Goal: Communication & Community: Connect with others

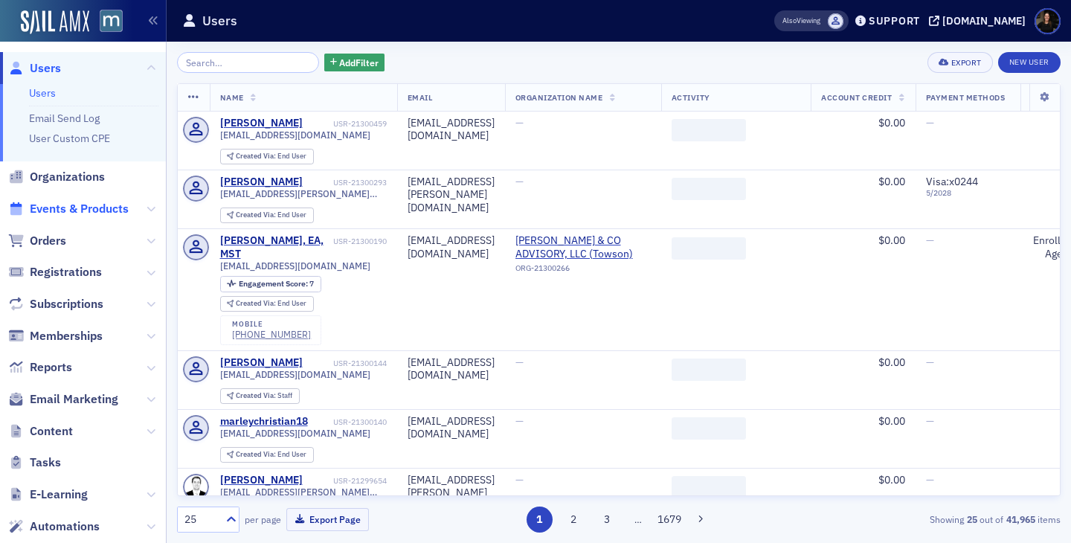
click at [80, 210] on span "Events & Products" at bounding box center [79, 209] width 99 height 16
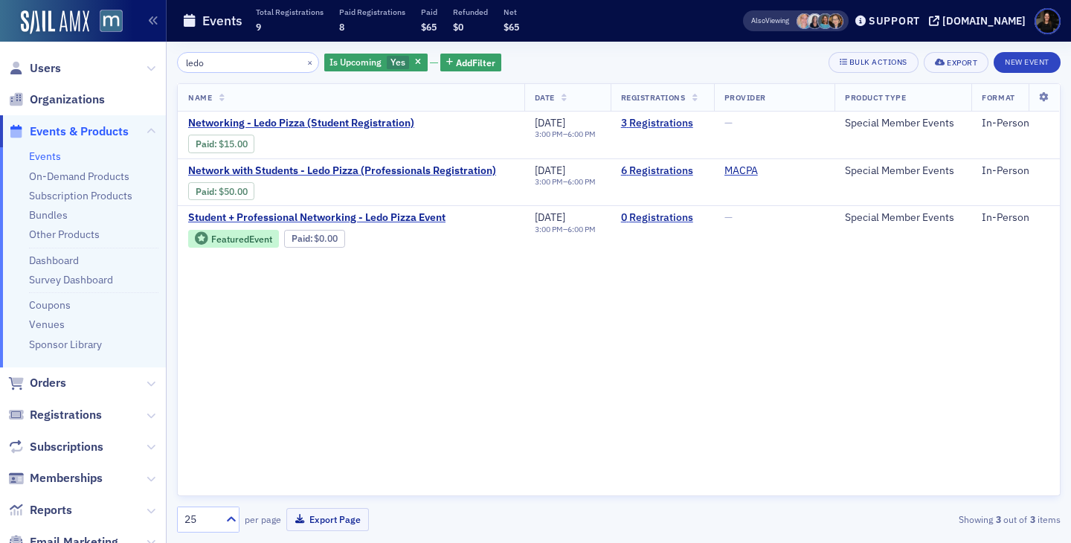
type input "ledo"
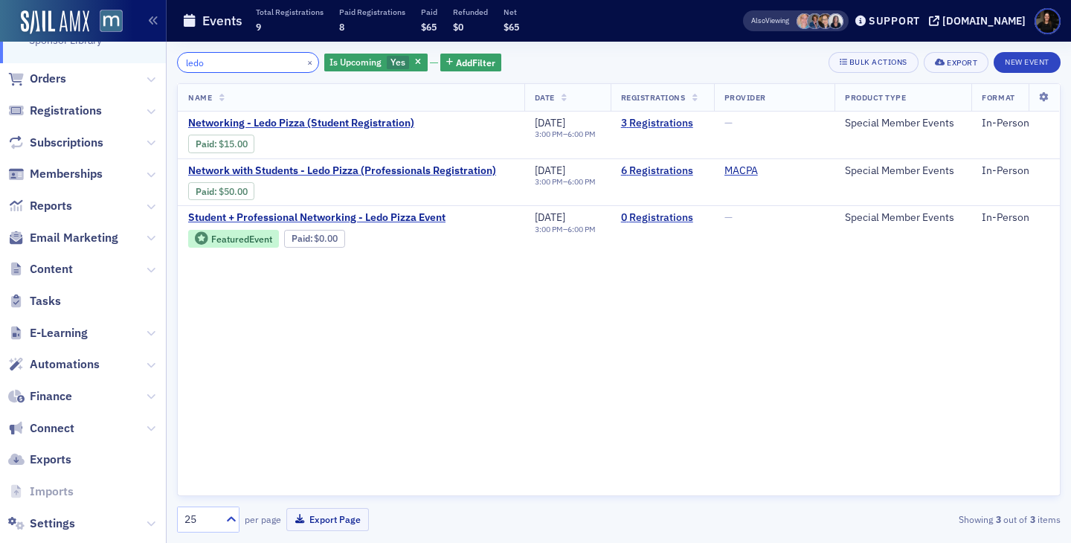
scroll to position [332, 0]
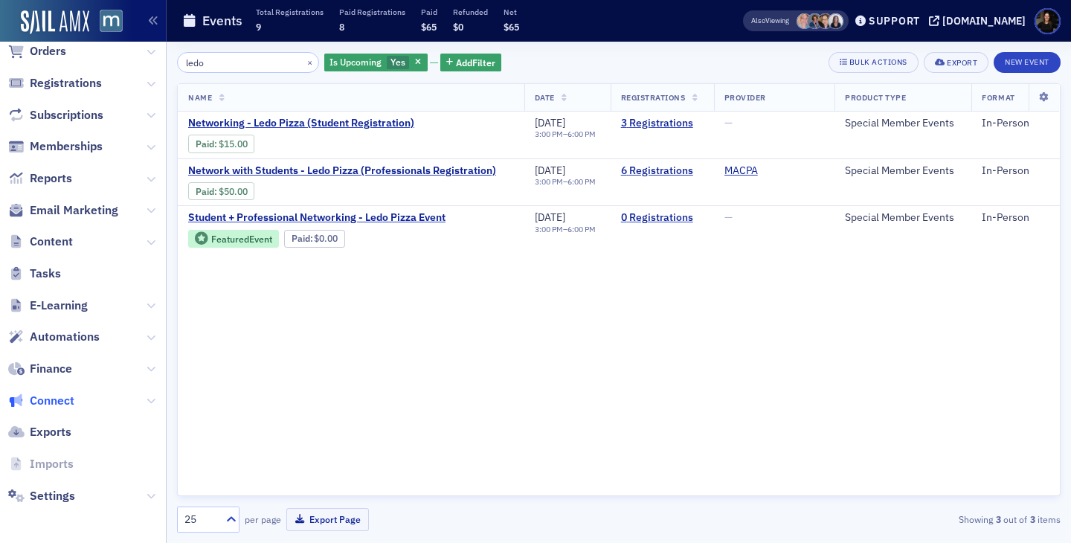
click at [53, 399] on span "Connect" at bounding box center [52, 401] width 45 height 16
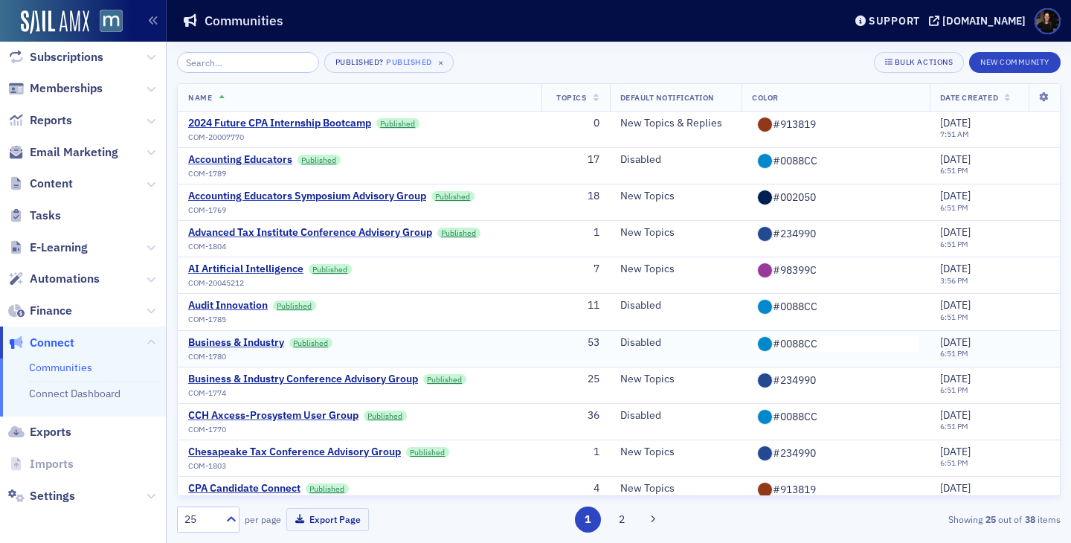
scroll to position [112, 0]
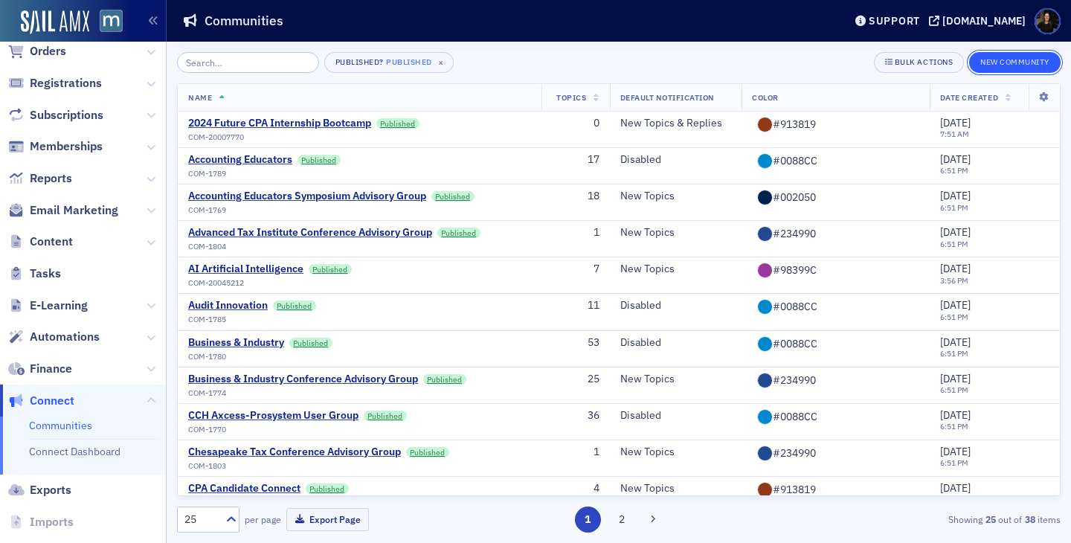
click at [1004, 58] on button "New Community" at bounding box center [1014, 62] width 91 height 21
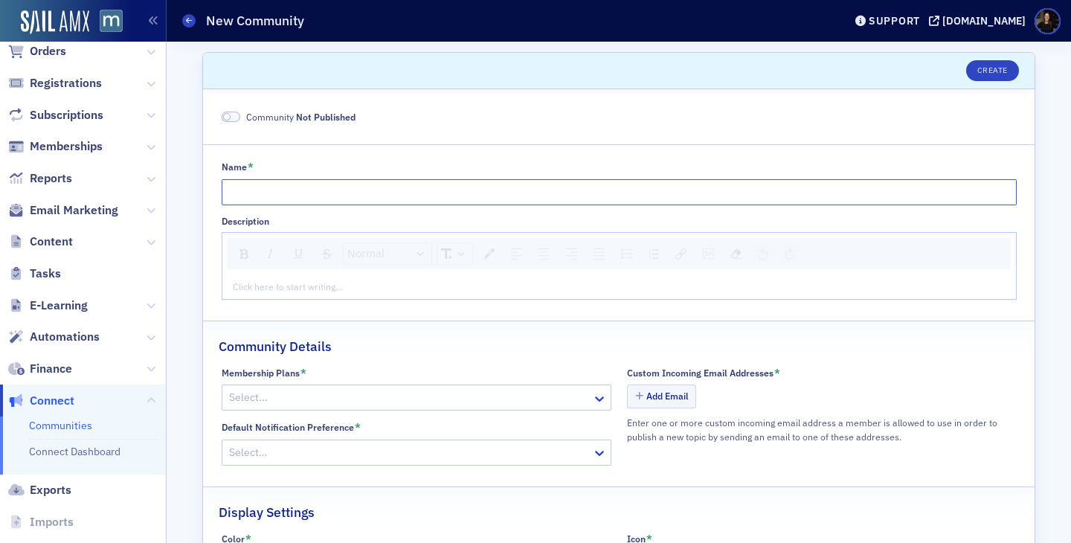
click at [265, 197] on input "Name *" at bounding box center [619, 192] width 795 height 26
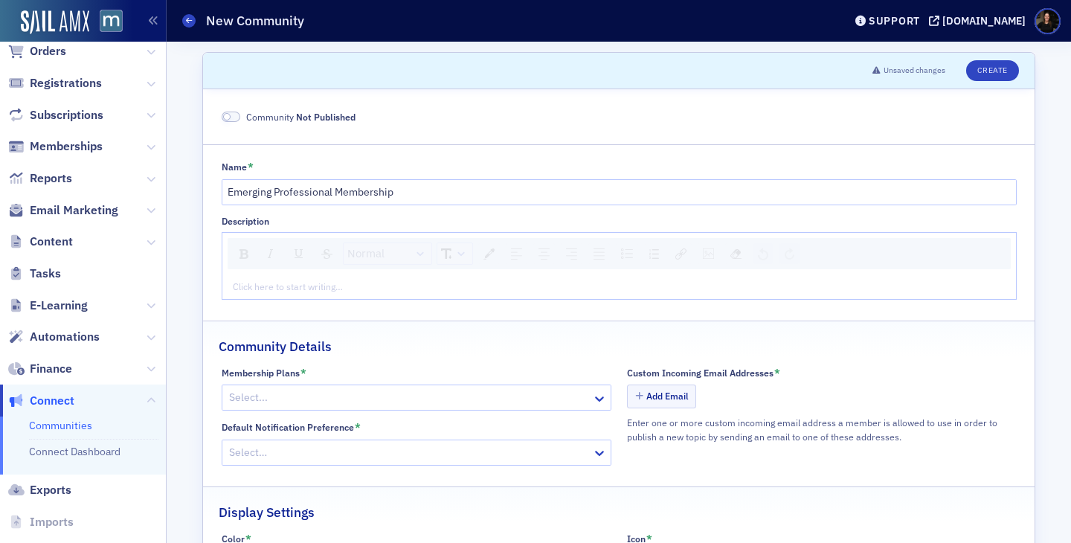
click at [557, 148] on fieldset "Name * Emerging Professional Membership Description Normal Click here to start …" at bounding box center [618, 226] width 831 height 165
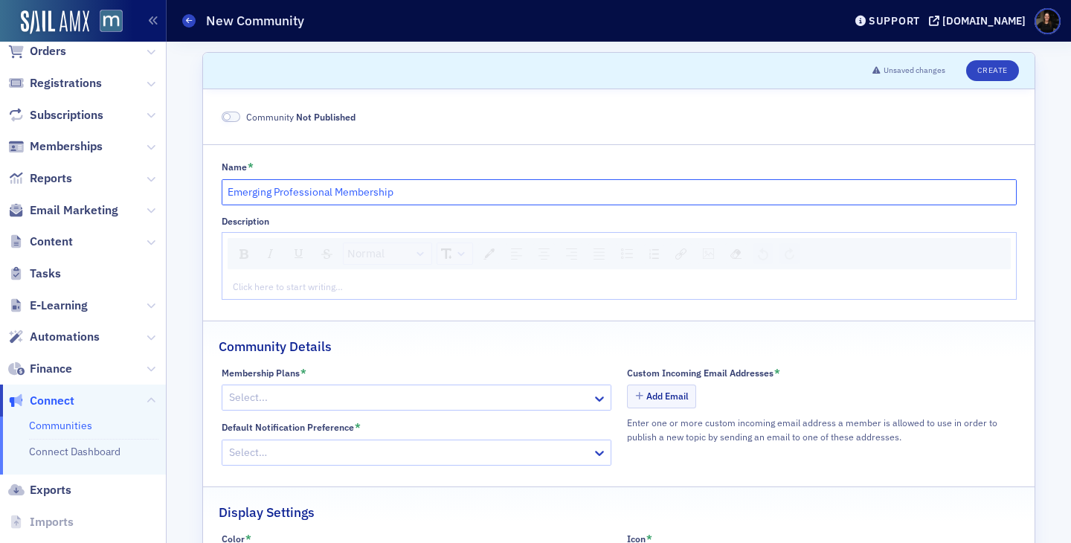
click at [375, 198] on input "Emerging Professional Membership" at bounding box center [619, 192] width 795 height 26
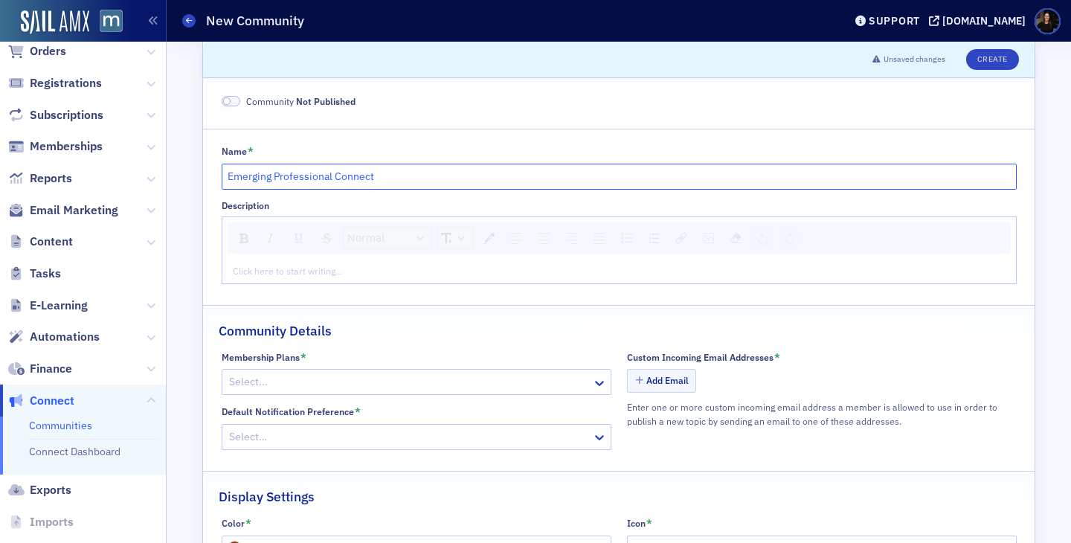
scroll to position [16, 0]
type input "Emerging Professional Connect"
click at [350, 382] on div at bounding box center [408, 381] width 363 height 19
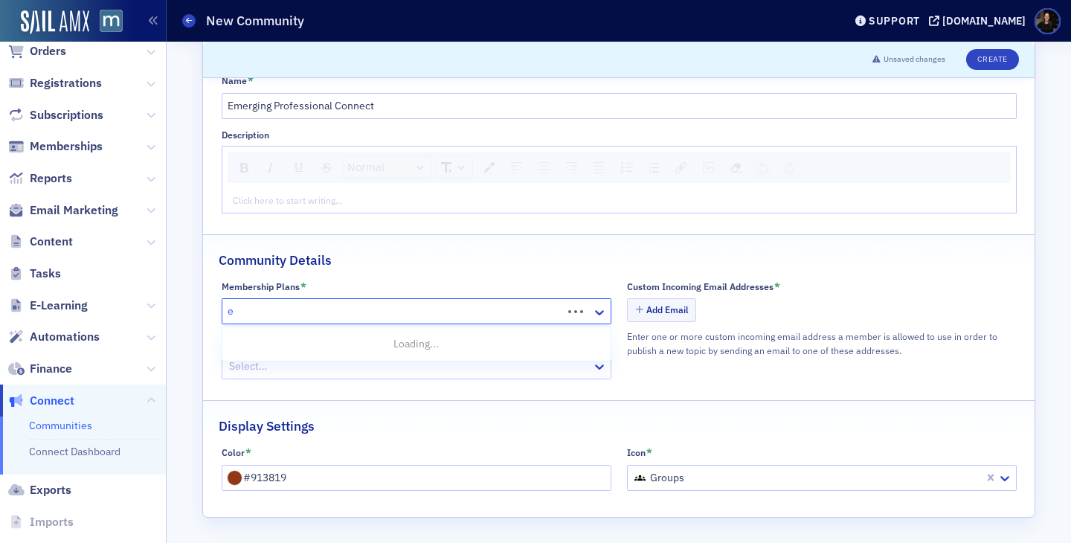
scroll to position [0, 0]
type input "eme"
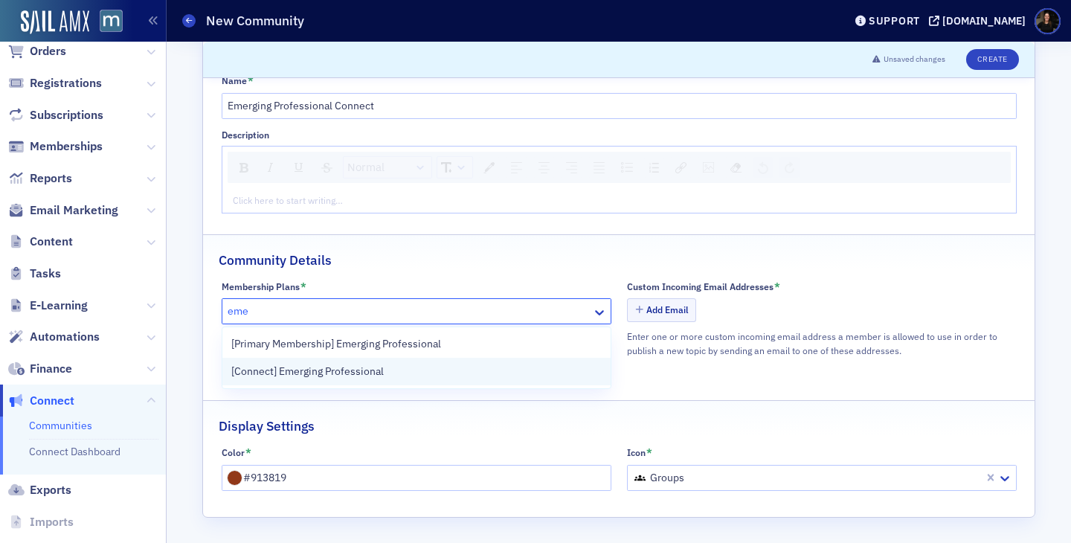
click at [368, 373] on span "[Connect] Emerging Professional" at bounding box center [307, 372] width 152 height 16
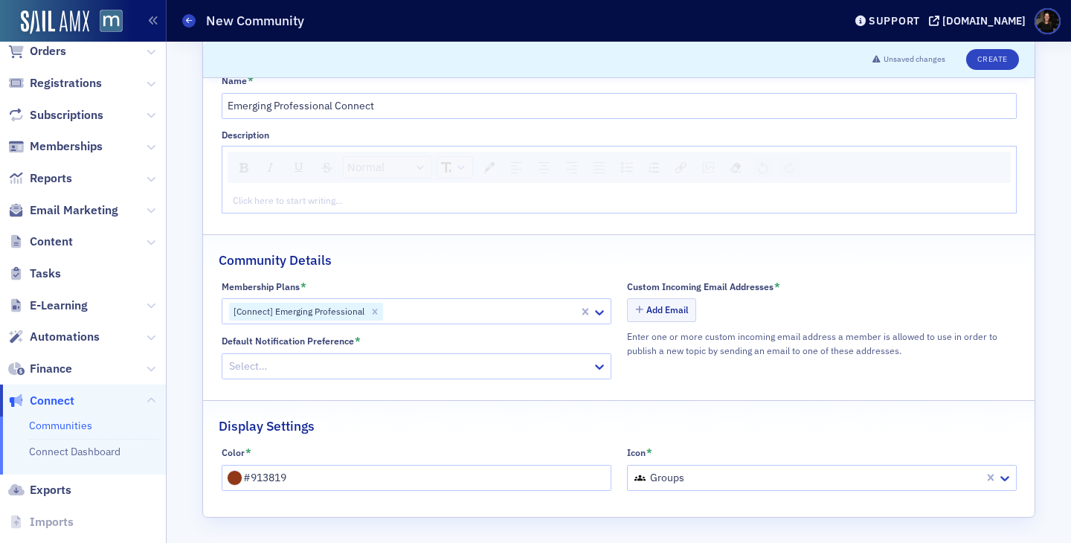
click at [830, 309] on div "Add Email" at bounding box center [822, 311] width 390 height 26
click at [450, 313] on div at bounding box center [480, 311] width 193 height 19
type input "emer"
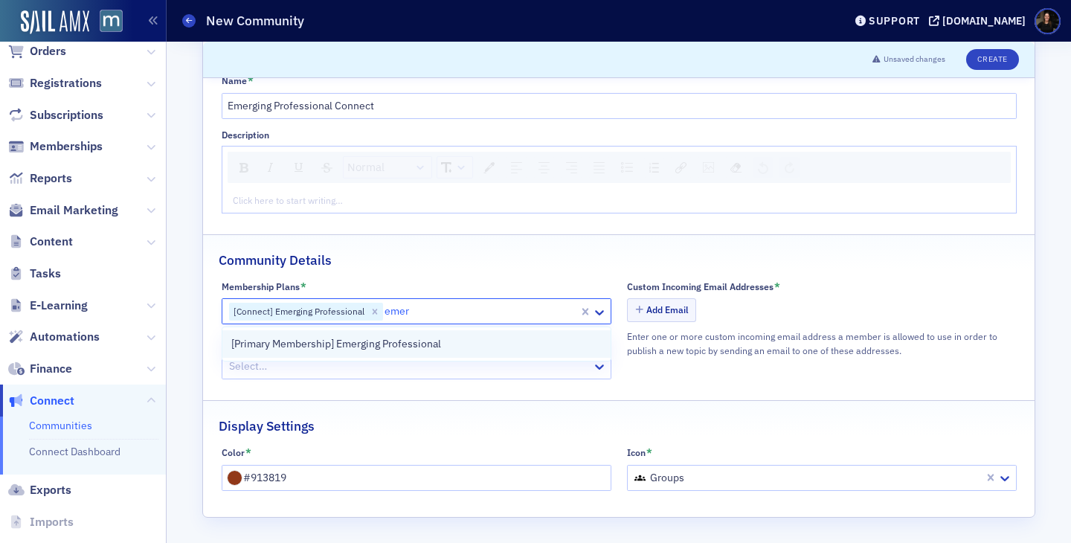
click at [432, 348] on span "[Primary Membership] Emerging Professional" at bounding box center [336, 344] width 210 height 16
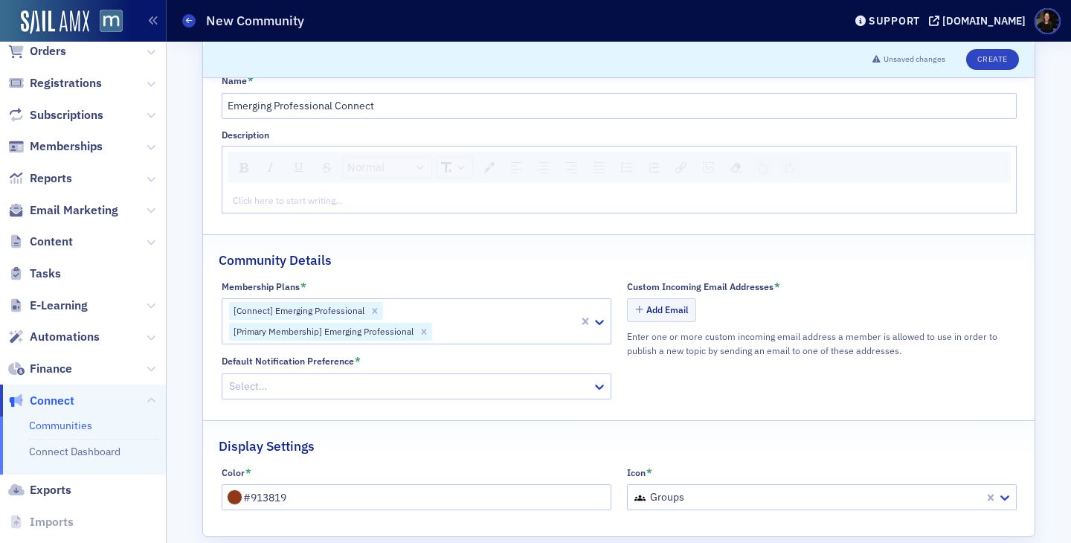
click at [540, 284] on div "Membership Plans *" at bounding box center [417, 286] width 390 height 13
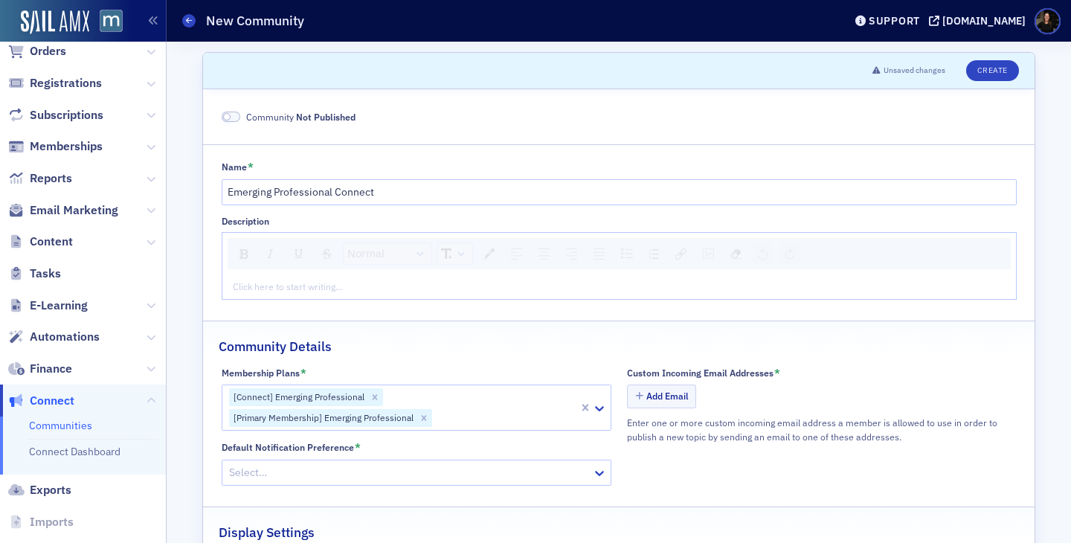
scroll to position [1, 0]
click at [241, 114] on label "Community Not Published" at bounding box center [289, 115] width 135 height 13
click at [236, 114] on span at bounding box center [231, 116] width 19 height 11
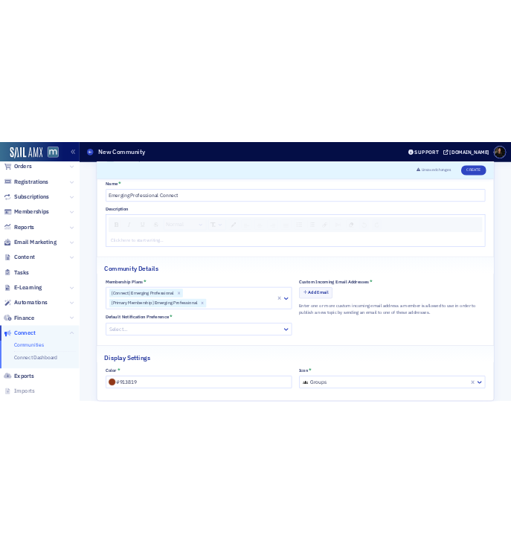
scroll to position [82, 0]
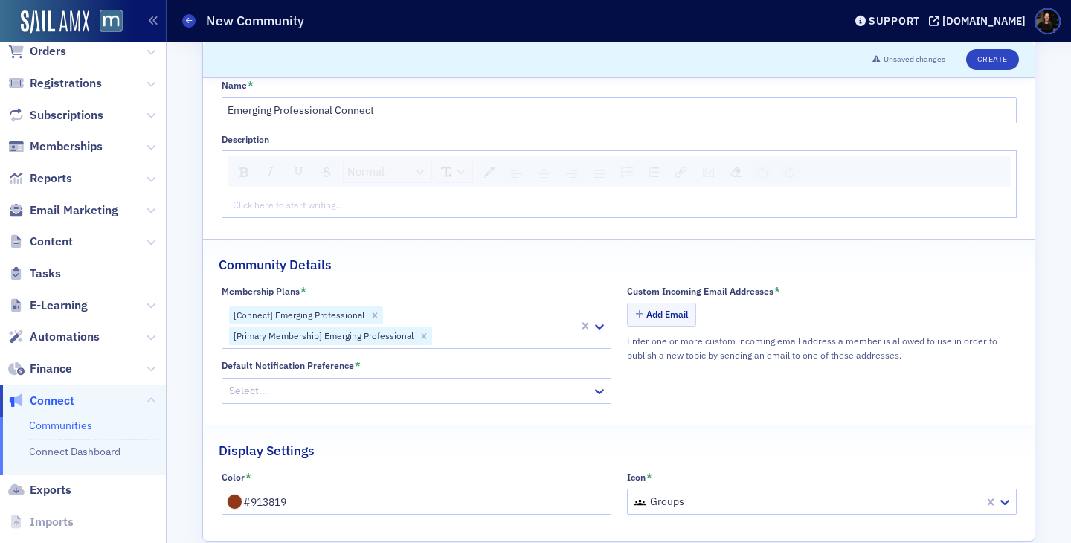
click at [285, 203] on div "rdw-editor" at bounding box center [619, 204] width 772 height 13
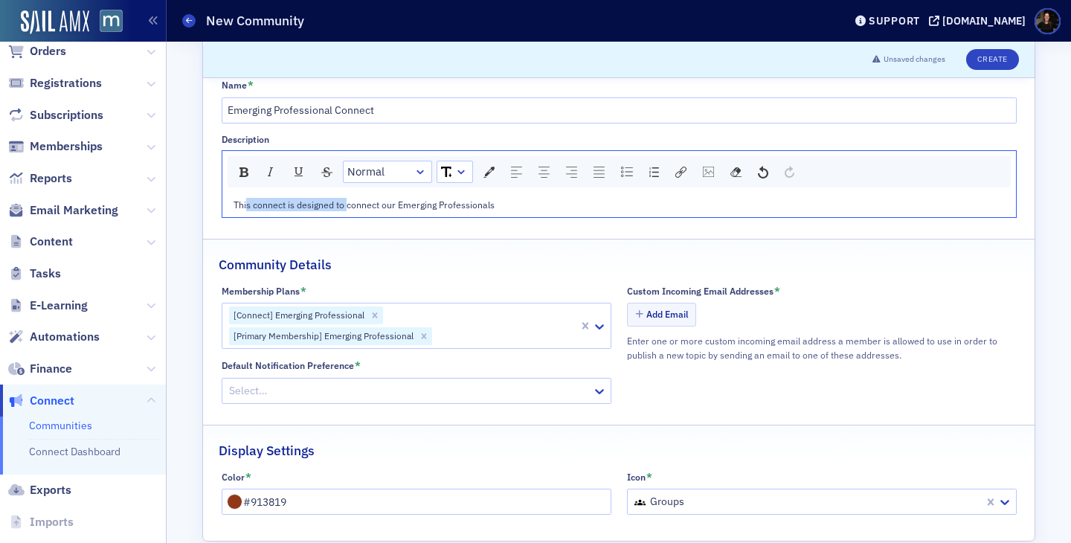
drag, startPoint x: 246, startPoint y: 205, endPoint x: 424, endPoint y: 205, distance: 177.7
click at [424, 205] on span "This connect is designed to connect our Emerging Professionals" at bounding box center [363, 204] width 261 height 12
drag, startPoint x: 285, startPoint y: 210, endPoint x: 421, endPoint y: 208, distance: 136.1
click at [421, 208] on span "This connect is designed to connect our Emerging Professionals" at bounding box center [363, 204] width 261 height 12
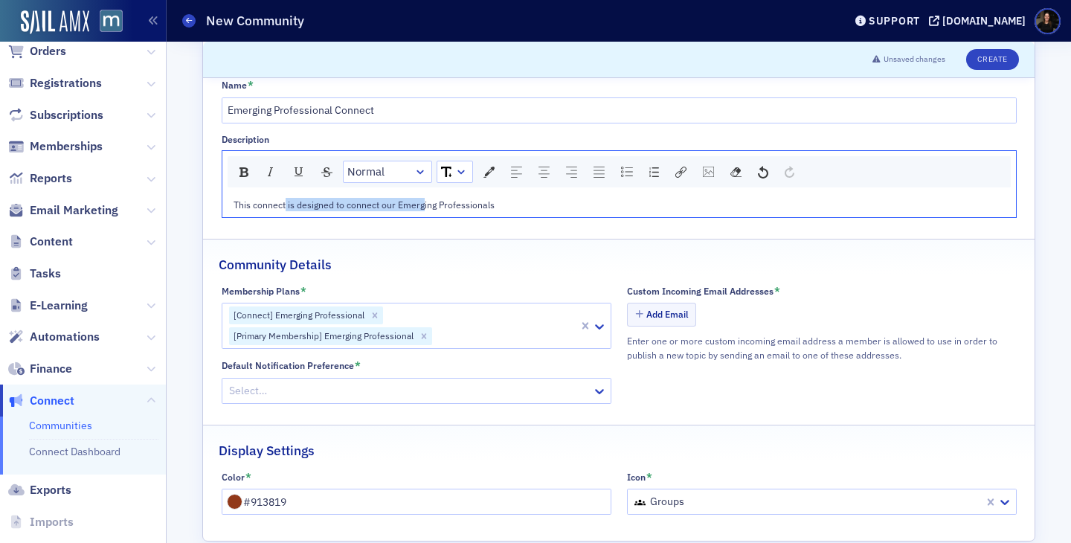
click at [421, 208] on span "This connect is designed to connect our Emerging Professionals" at bounding box center [363, 204] width 261 height 12
click at [512, 207] on div "This connect is designed to connect our Emerging Professionals" at bounding box center [619, 204] width 772 height 13
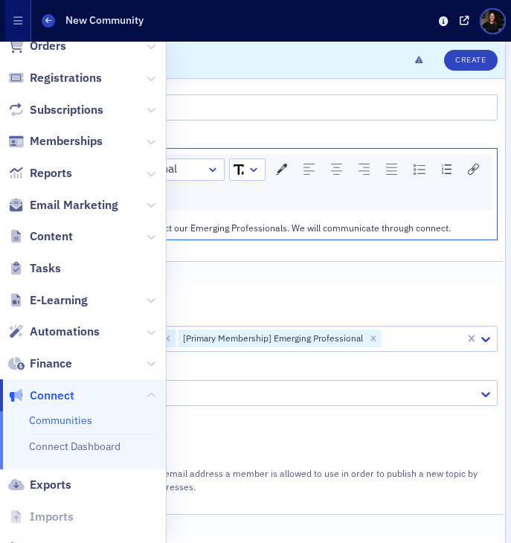
click at [316, 87] on div "Name *" at bounding box center [255, 83] width 483 height 13
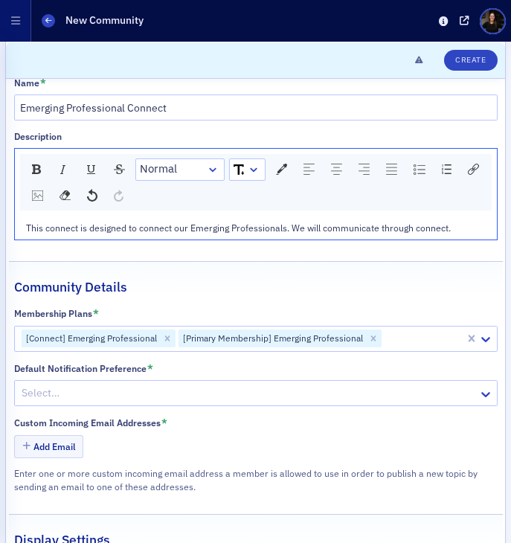
click at [175, 232] on span "This connect is designed to connect our Emerging Professionals. We will communi…" at bounding box center [238, 228] width 424 height 12
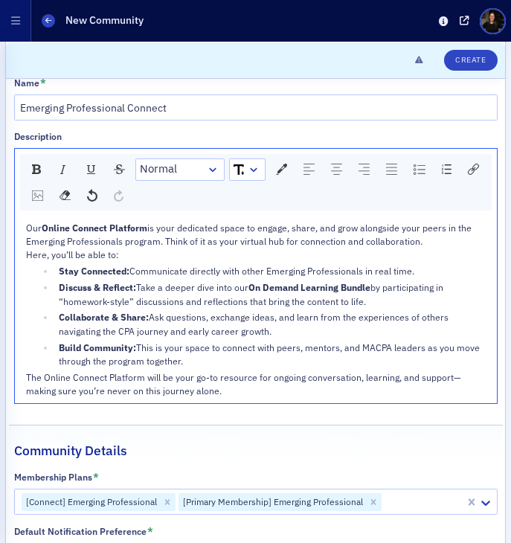
click at [55, 227] on span "Online Connect Platform" at bounding box center [95, 228] width 106 height 12
click at [91, 242] on span "is your dedicated space to engage, share, and grow alongside your peers in the …" at bounding box center [255, 234] width 458 height 25
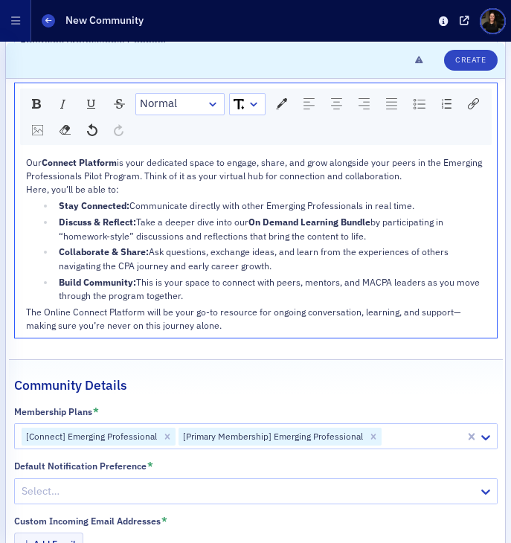
scroll to position [148, 0]
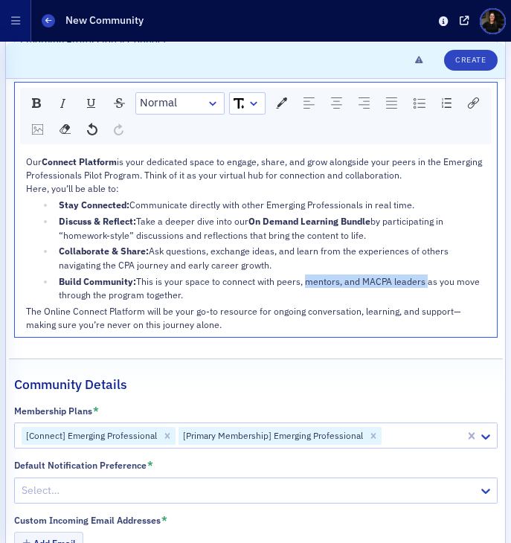
drag, startPoint x: 302, startPoint y: 280, endPoint x: 423, endPoint y: 286, distance: 121.3
click at [423, 286] on span "This is your space to connect with peers, mentors, and MACPA leaders as you mov…" at bounding box center [270, 287] width 423 height 25
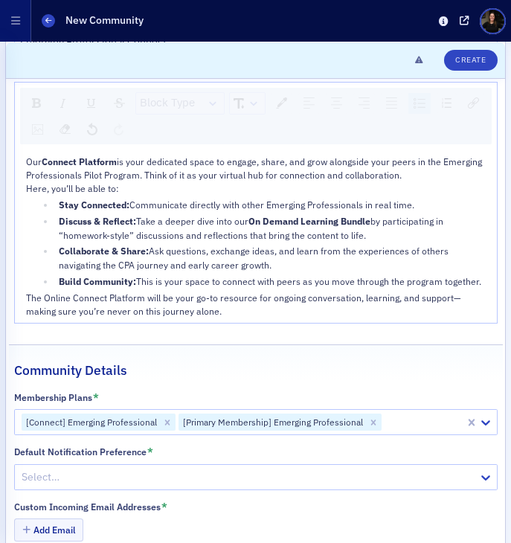
click at [491, 289] on div "Our Connect Platform is your dedicated space to engage, share, and grow alongsi…" at bounding box center [256, 236] width 482 height 174
click at [486, 285] on div "Our Connect Platform is your dedicated space to engage, share, and grow alongsi…" at bounding box center [256, 236] width 482 height 174
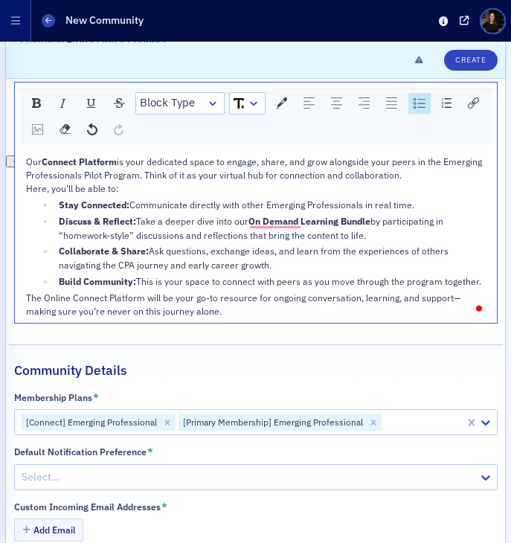
drag, startPoint x: 481, startPoint y: 280, endPoint x: 46, endPoint y: 281, distance: 434.9
click at [55, 281] on li "Build Community: This is your space to connect with peers as you move through t…" at bounding box center [270, 280] width 431 height 13
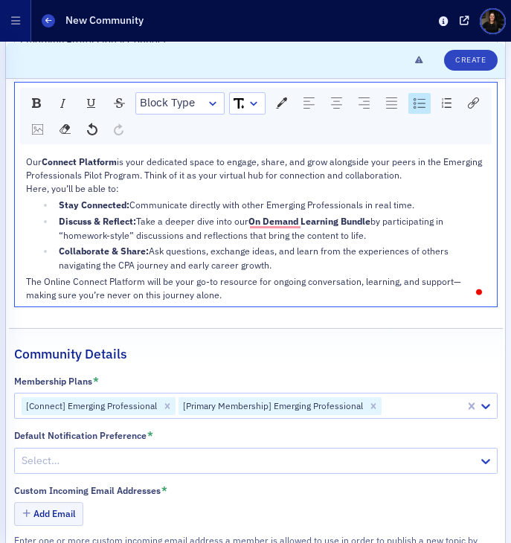
click at [48, 279] on span "The Online Connect Platform will be your go-to resource for ongoing conversatio…" at bounding box center [243, 287] width 435 height 25
drag, startPoint x: 48, startPoint y: 279, endPoint x: 59, endPoint y: 274, distance: 12.3
click at [48, 279] on span "The Online Connect Platform will be your go-to resource for ongoing conversatio…" at bounding box center [243, 287] width 435 height 25
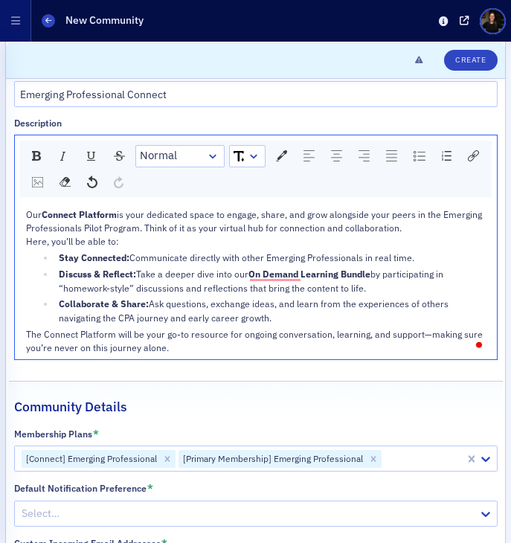
scroll to position [0, 0]
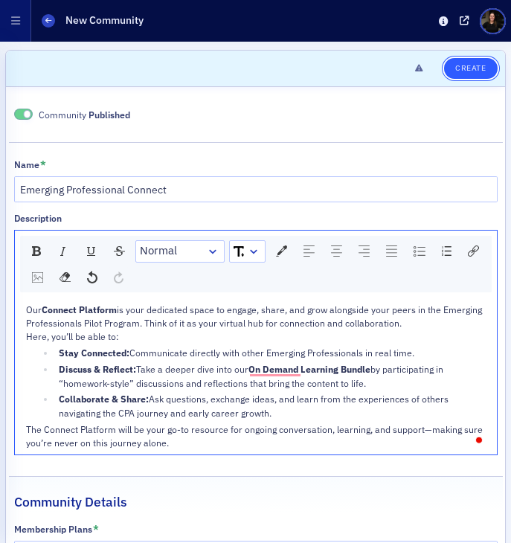
click at [462, 68] on button "Create" at bounding box center [470, 68] width 53 height 21
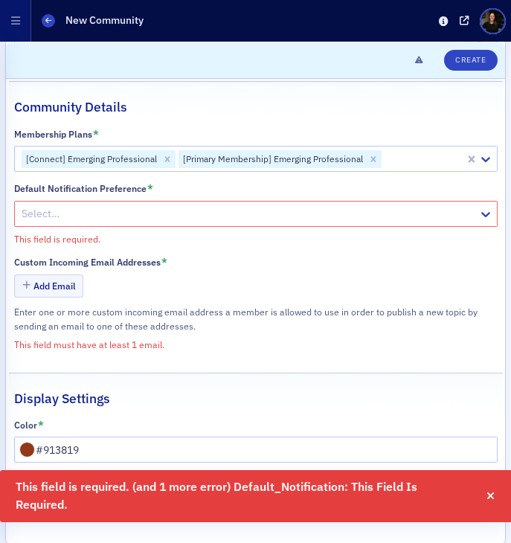
scroll to position [419, 0]
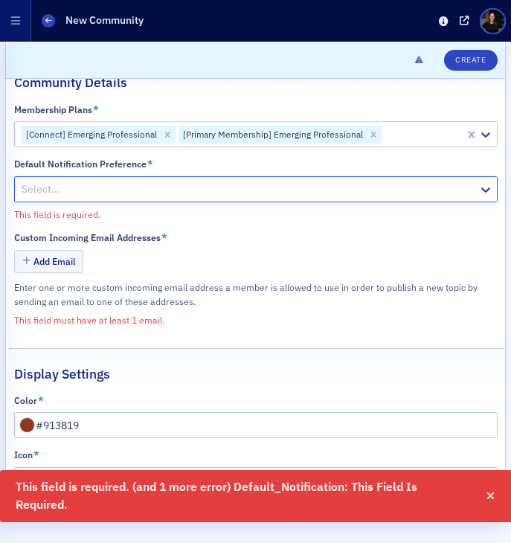
click at [46, 188] on div at bounding box center [248, 189] width 456 height 19
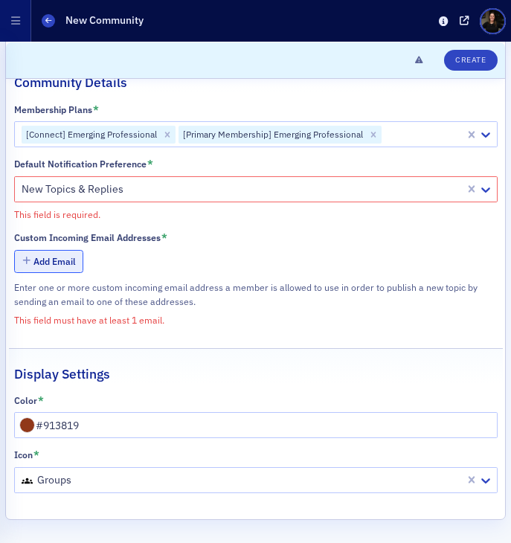
click at [39, 255] on button "Add Email" at bounding box center [49, 261] width 70 height 23
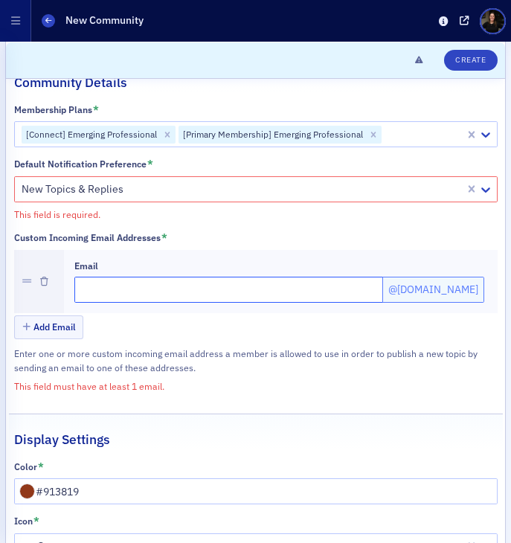
click at [129, 283] on input "Email" at bounding box center [229, 290] width 311 height 26
type input "emergingprofessional"
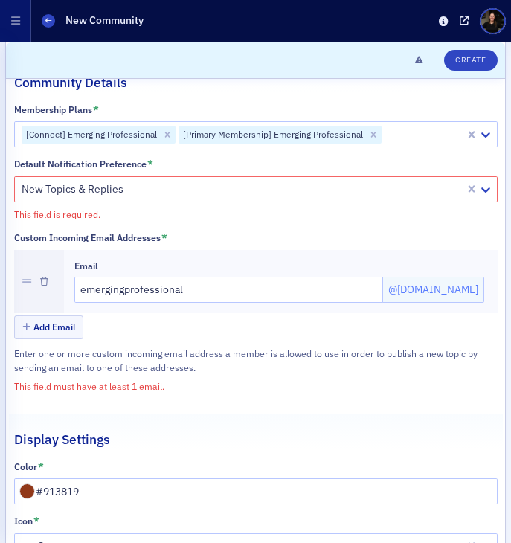
click at [245, 268] on div "Email" at bounding box center [280, 265] width 413 height 11
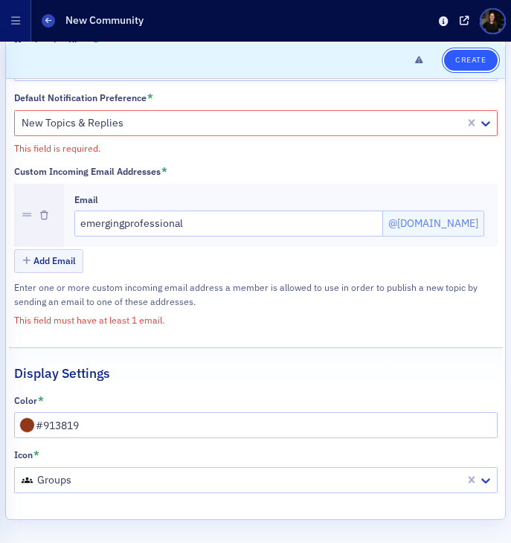
click at [468, 54] on button "Create" at bounding box center [470, 59] width 53 height 21
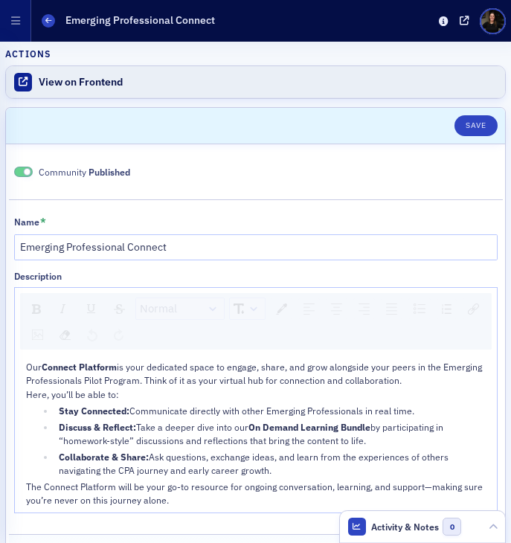
click at [46, 77] on div "View on Frontend" at bounding box center [268, 82] width 459 height 13
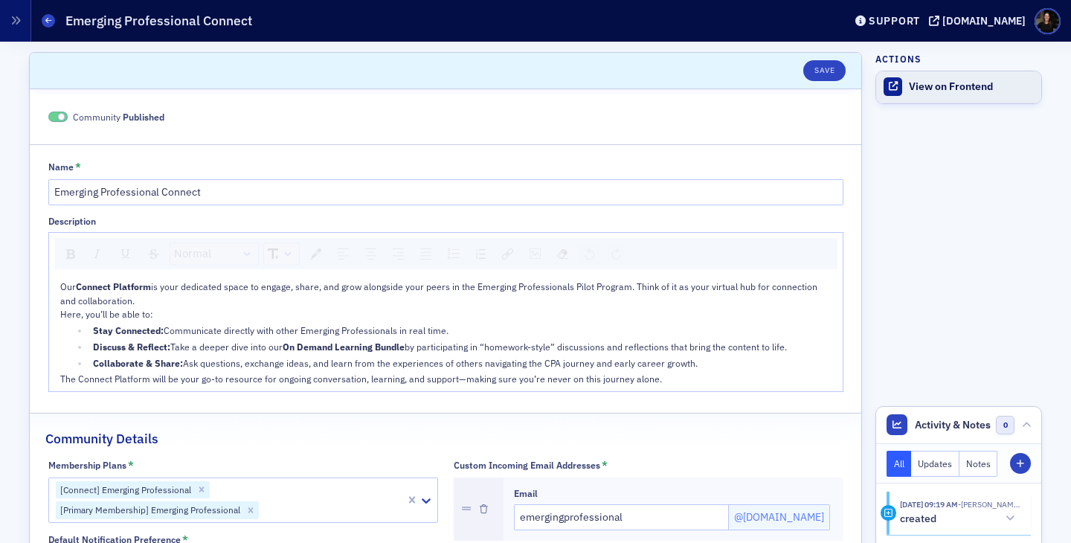
click at [946, 87] on div "View on Frontend" at bounding box center [970, 86] width 125 height 13
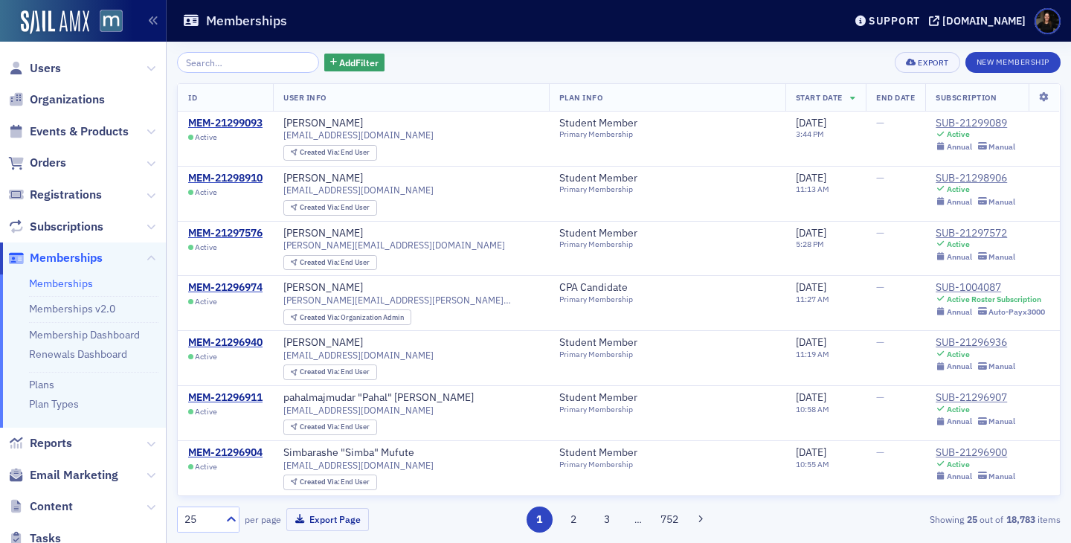
scroll to position [5, 0]
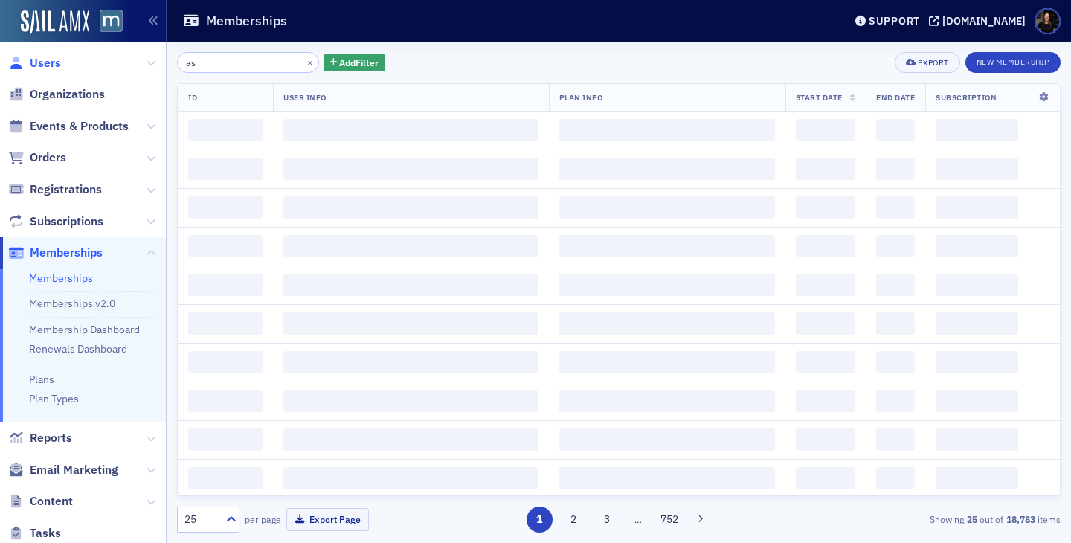
type input "as"
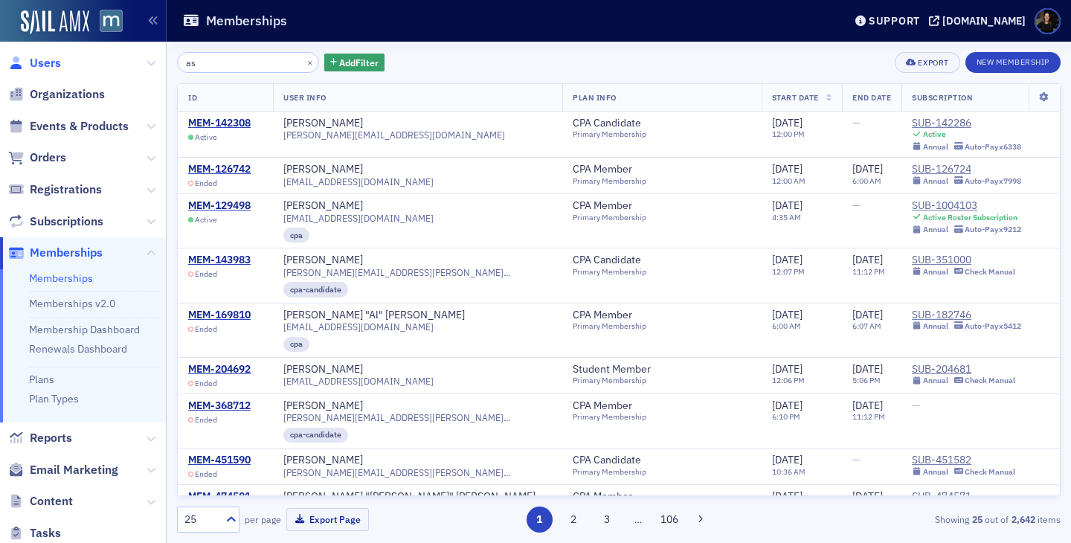
click at [42, 65] on span "Users" at bounding box center [45, 63] width 31 height 16
click at [257, 63] on input "as" at bounding box center [248, 62] width 142 height 21
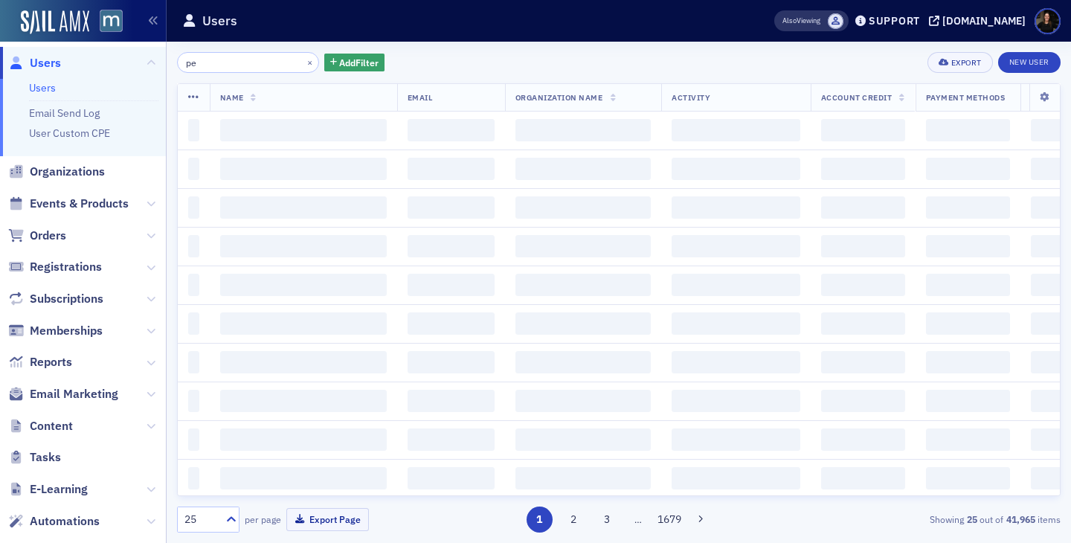
type input "p"
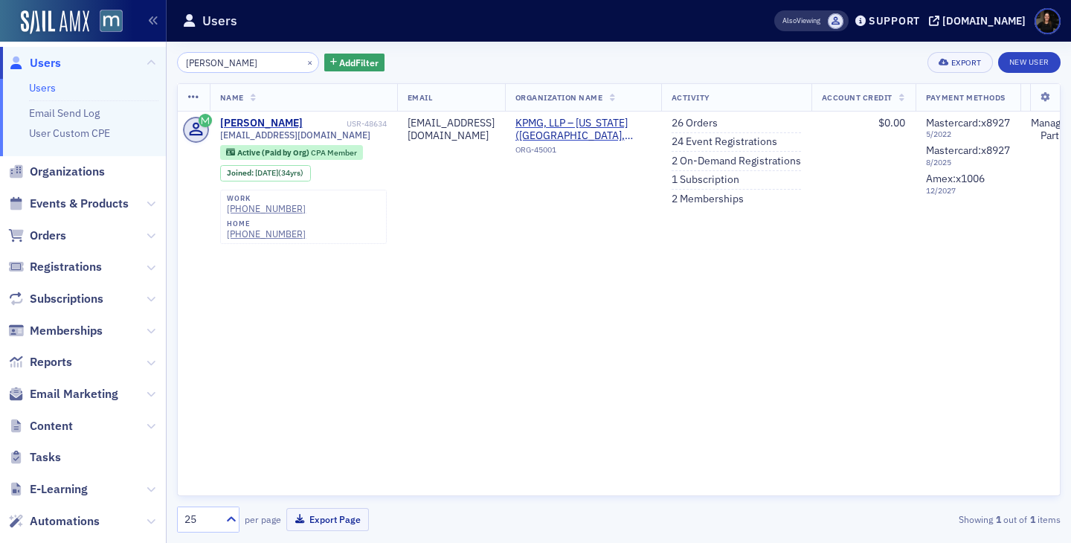
type input "aspel"
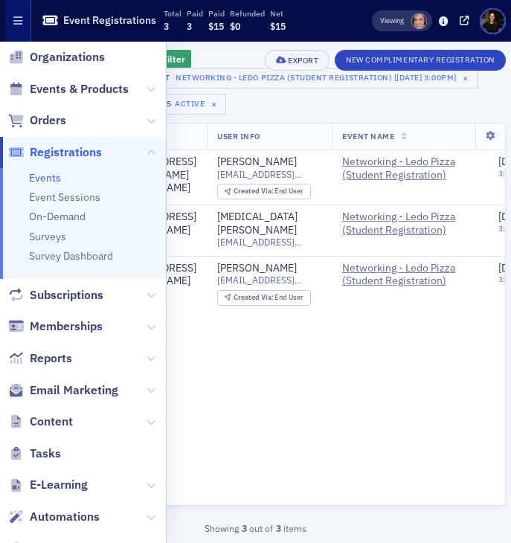
scroll to position [42, 0]
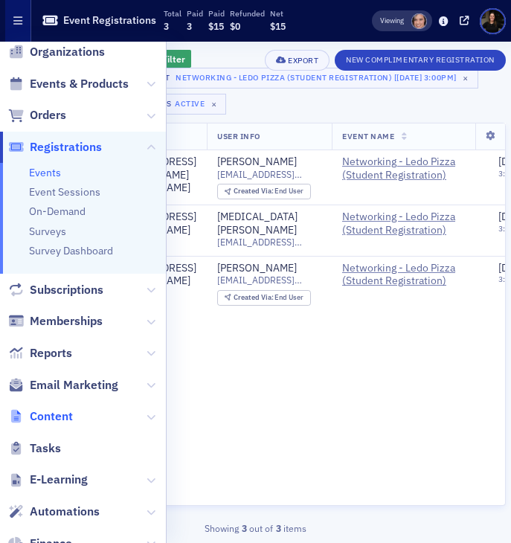
click at [51, 416] on span "Content" at bounding box center [51, 416] width 43 height 16
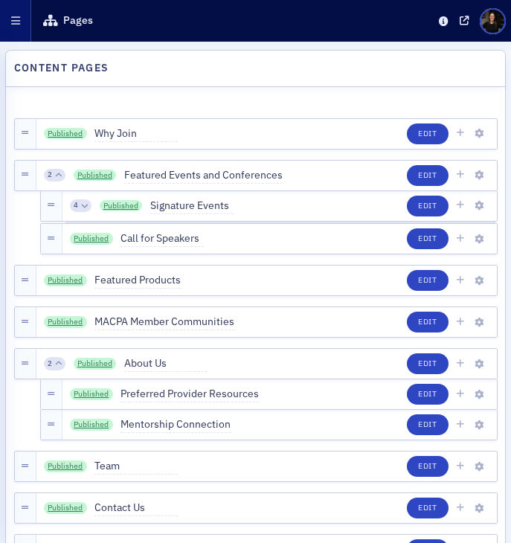
drag, startPoint x: 13, startPoint y: 28, endPoint x: 16, endPoint y: 317, distance: 288.5
click at [13, 29] on button "button" at bounding box center [15, 21] width 31 height 42
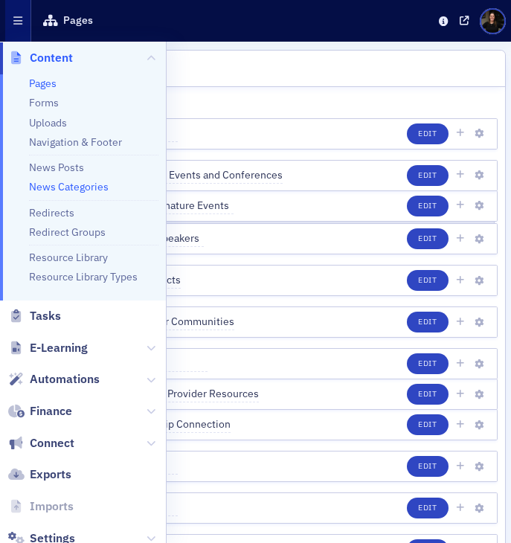
scroll to position [332, 0]
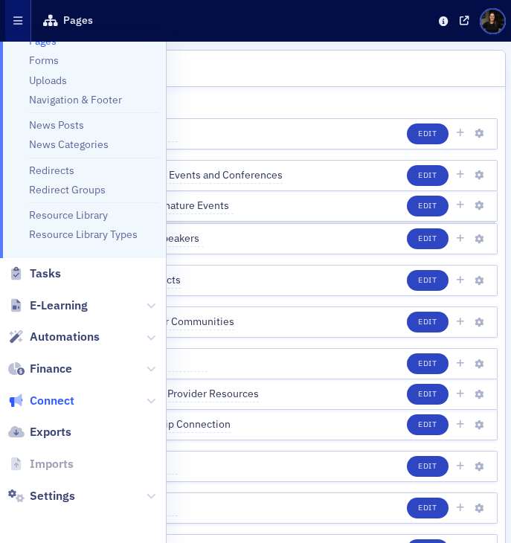
click at [39, 404] on span "Connect" at bounding box center [52, 401] width 45 height 16
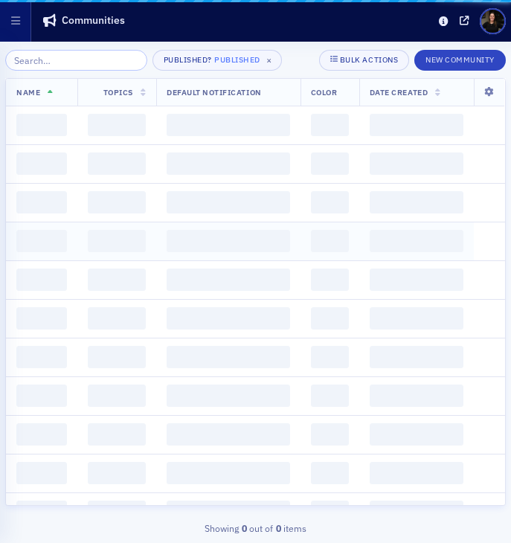
scroll to position [164, 0]
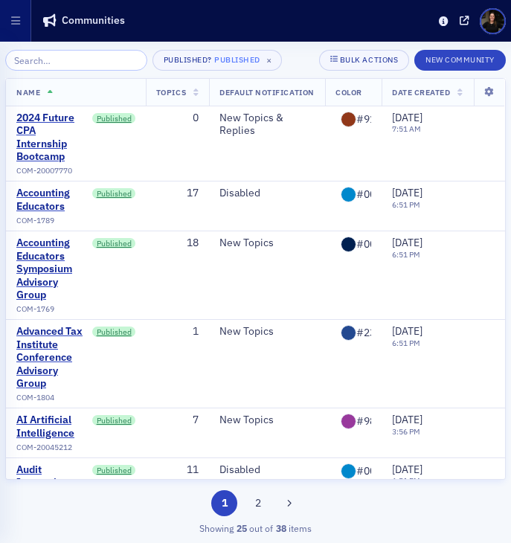
click at [54, 59] on input "search" at bounding box center [76, 60] width 142 height 21
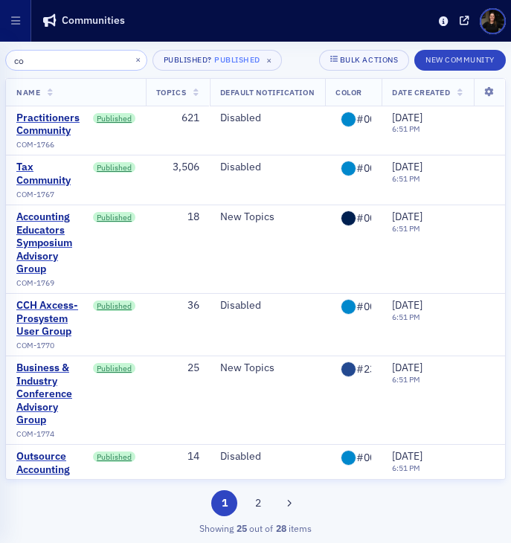
type input "c"
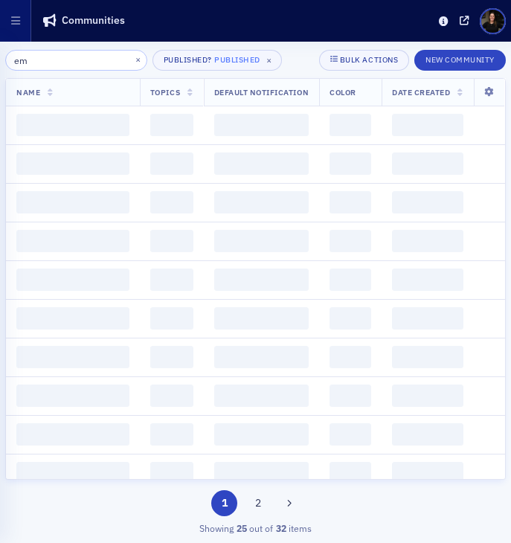
type input "e"
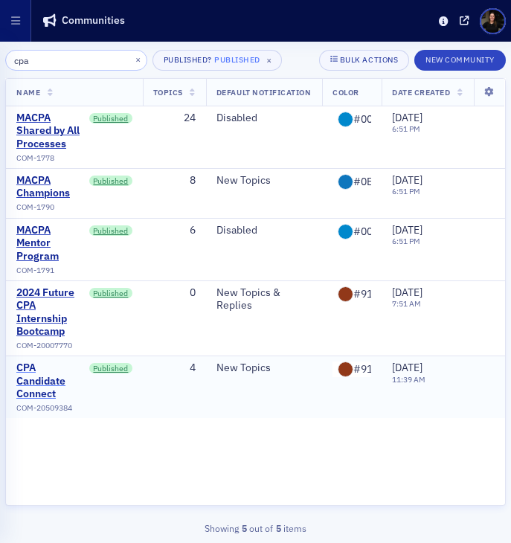
type input "cpa"
click at [29, 398] on div "CPA Candidate Connect" at bounding box center [50, 380] width 68 height 39
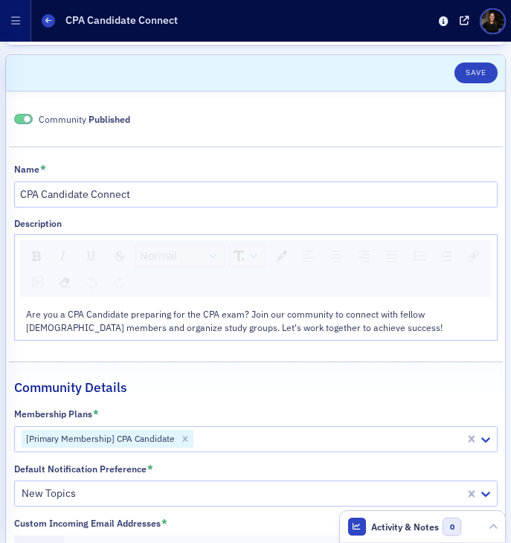
scroll to position [55, 0]
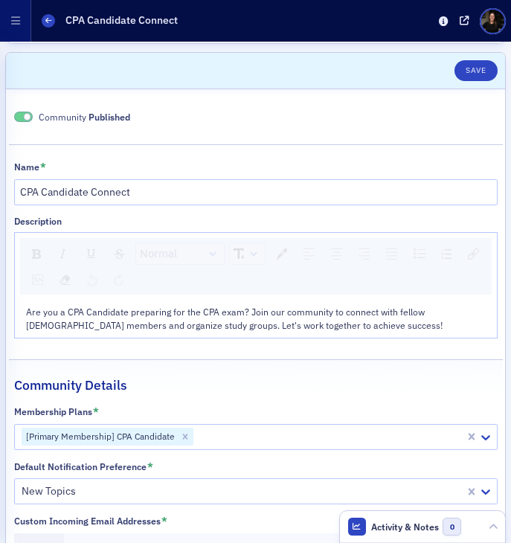
click at [219, 313] on span "Are you a CPA Candidate preparing for the CPA exam? Join our community to conne…" at bounding box center [234, 318] width 416 height 25
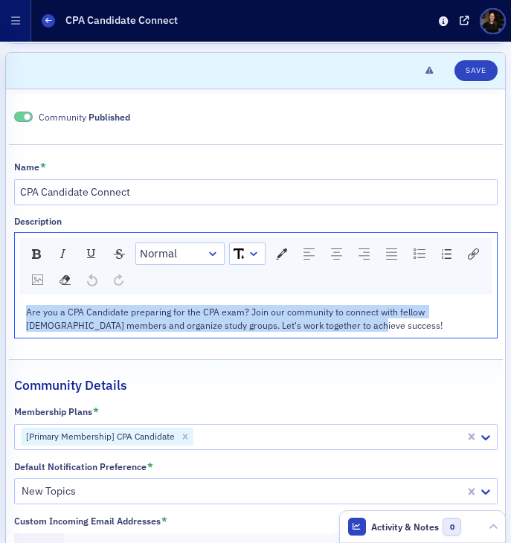
click at [219, 313] on span "Are you a CPA Candidate preparing for the CPA exam? Join our community to conne…" at bounding box center [234, 318] width 416 height 25
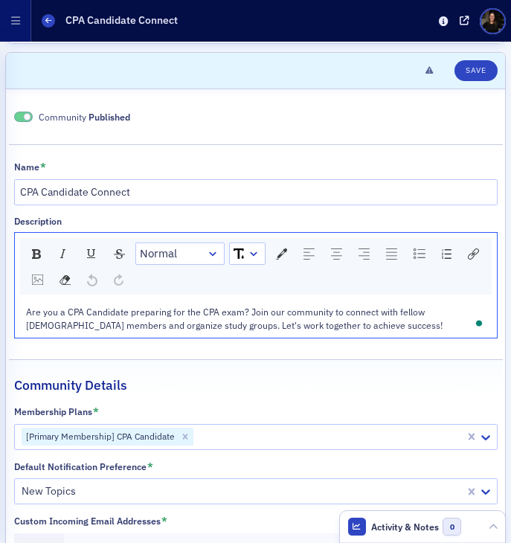
click at [48, 13] on div "Communities CPA Candidate Connect" at bounding box center [236, 20] width 389 height 25
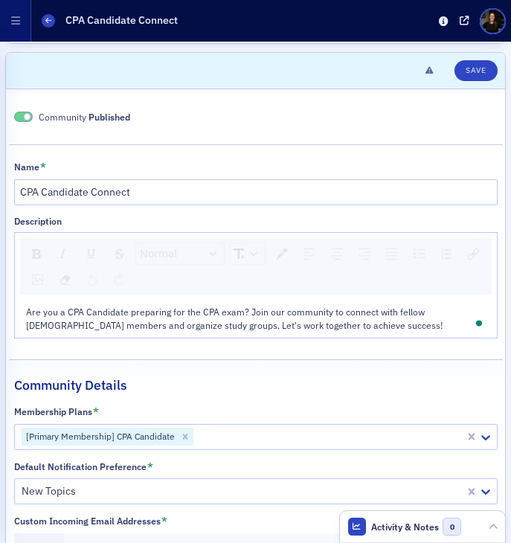
click at [51, 28] on div "Communities CPA Candidate Connect" at bounding box center [236, 20] width 389 height 25
click at [48, 23] on icon at bounding box center [48, 20] width 6 height 7
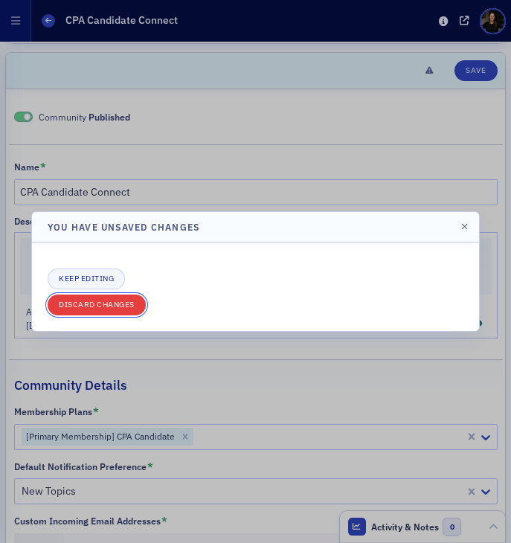
click at [119, 309] on button "Discard changes" at bounding box center [97, 304] width 98 height 21
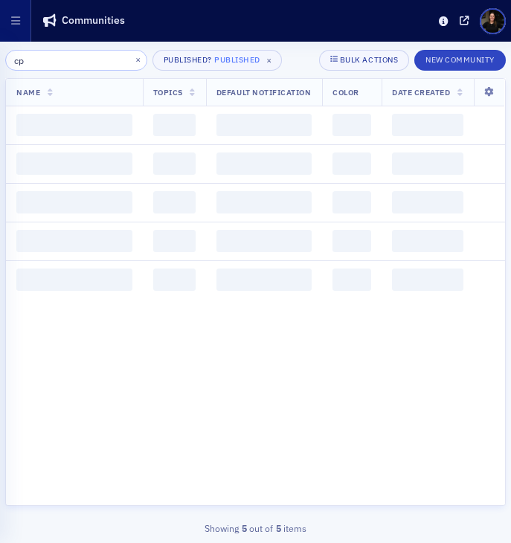
type input "c"
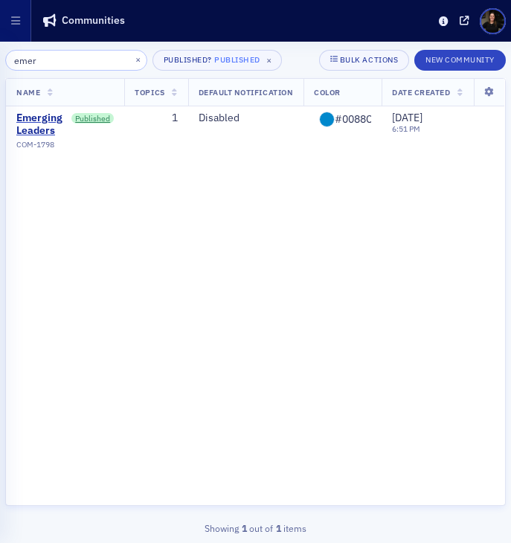
click at [65, 65] on input "emer" at bounding box center [76, 60] width 142 height 21
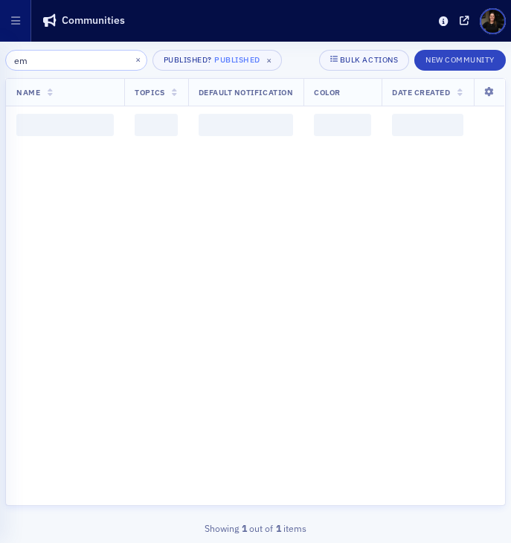
type input "e"
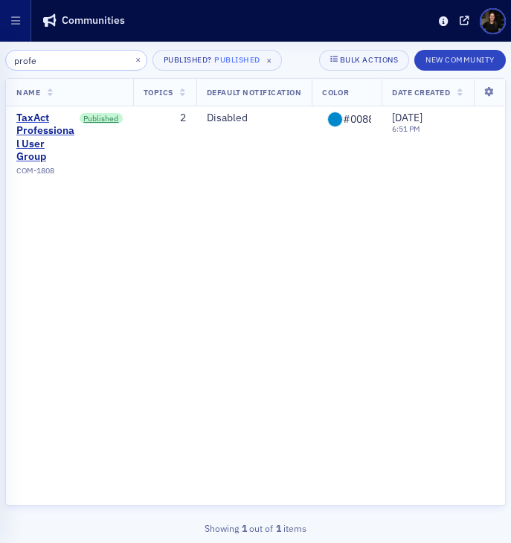
type input "profe"
click at [132, 62] on button "×" at bounding box center [138, 59] width 13 height 13
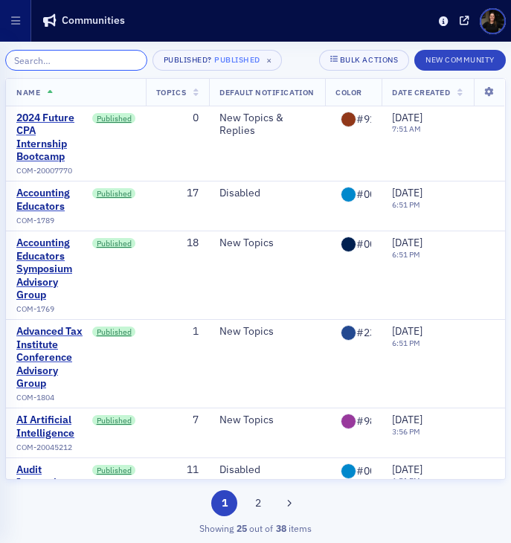
click at [97, 68] on input "search" at bounding box center [76, 60] width 142 height 21
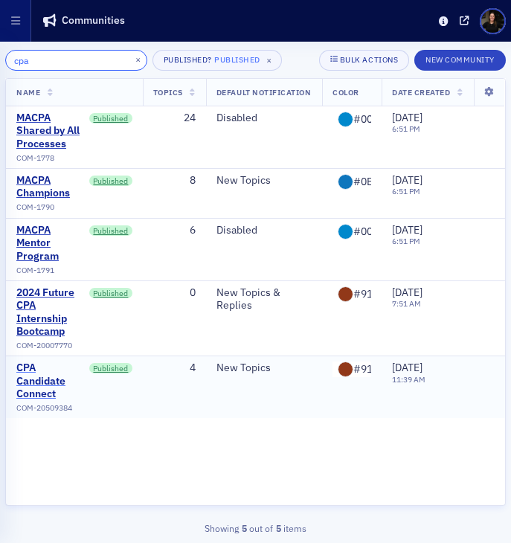
type input "cpa"
click at [30, 387] on div "CPA Candidate Connect" at bounding box center [50, 380] width 68 height 39
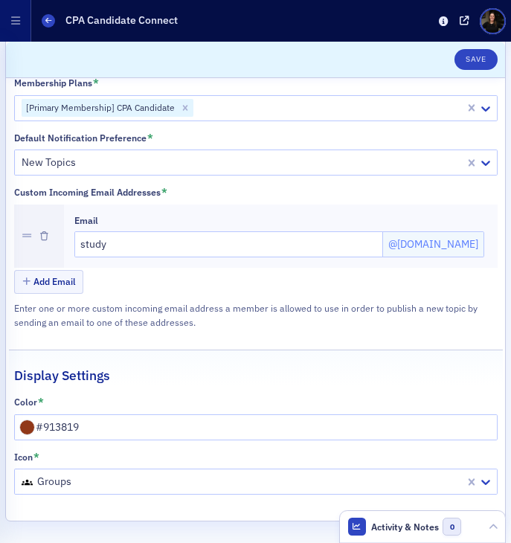
scroll to position [385, 0]
